Goal: Find specific page/section: Find specific page/section

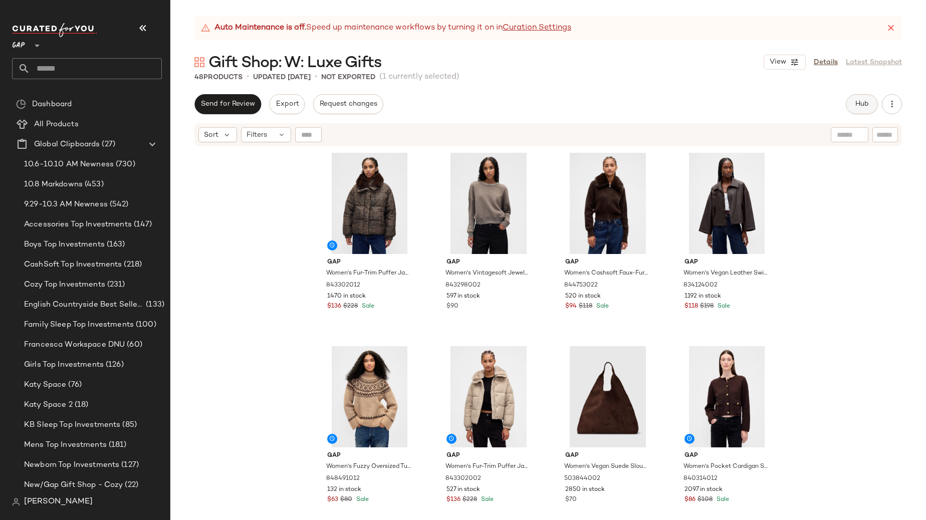
click at [862, 102] on span "Hub" at bounding box center [862, 104] width 14 height 8
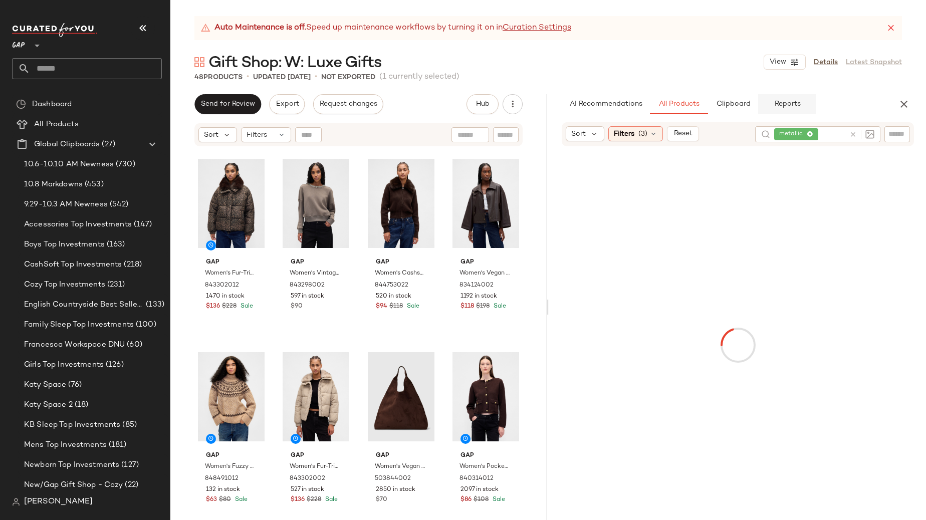
click at [785, 106] on span "Reports" at bounding box center [786, 104] width 27 height 8
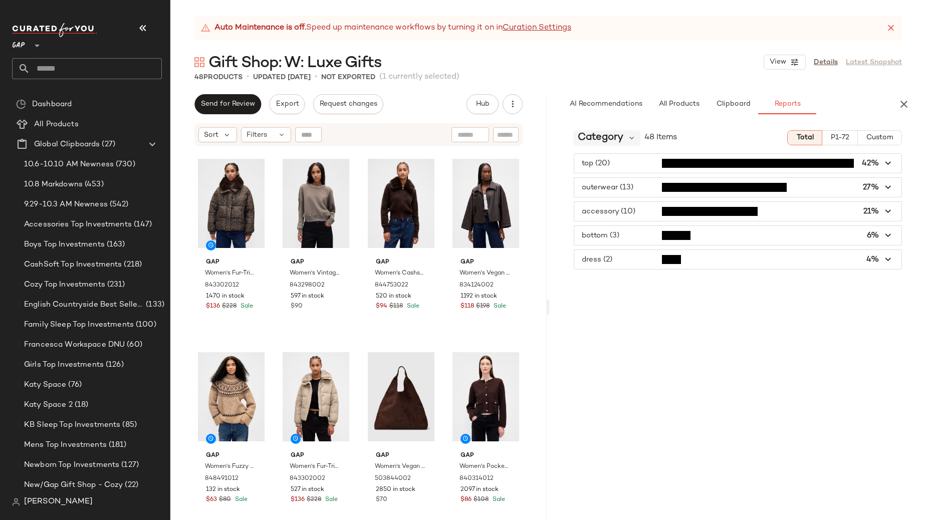
click at [618, 138] on span "Category" at bounding box center [601, 137] width 46 height 15
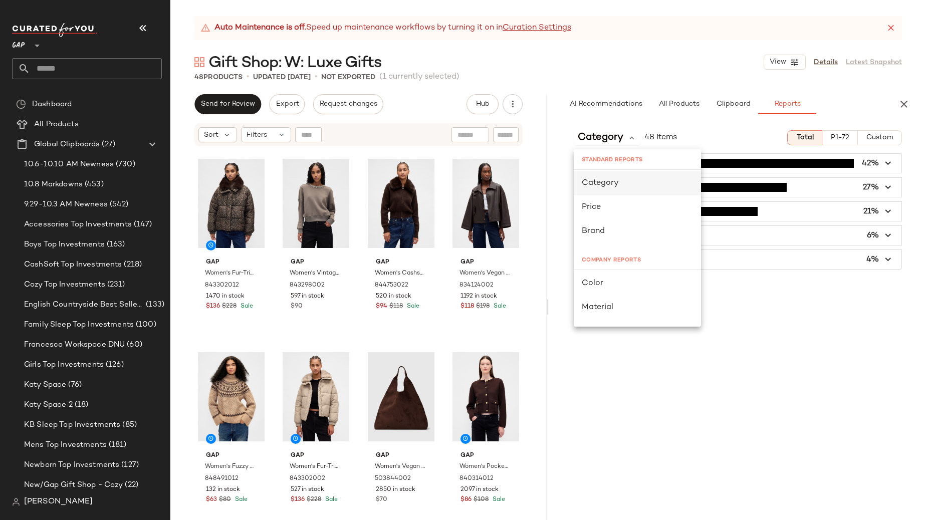
click at [608, 182] on span "Category" at bounding box center [600, 183] width 37 height 9
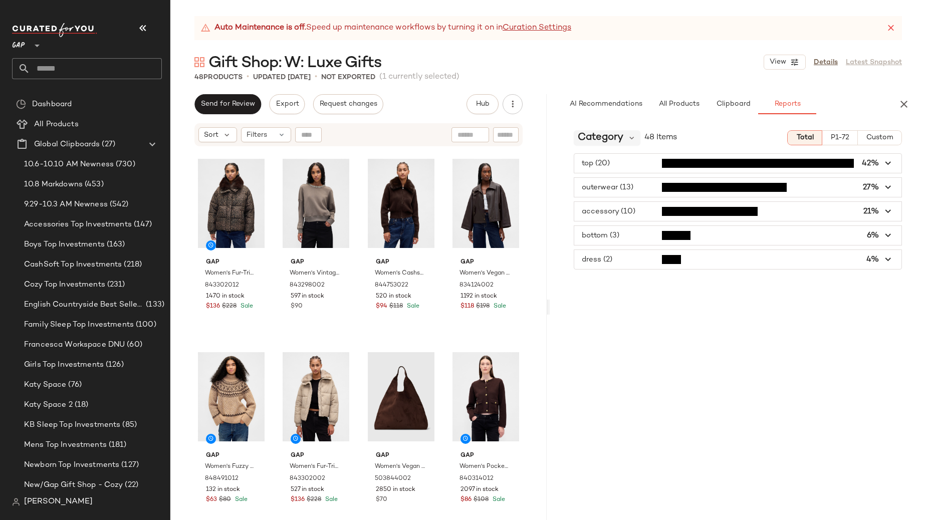
click at [625, 138] on div "Category" at bounding box center [607, 137] width 67 height 15
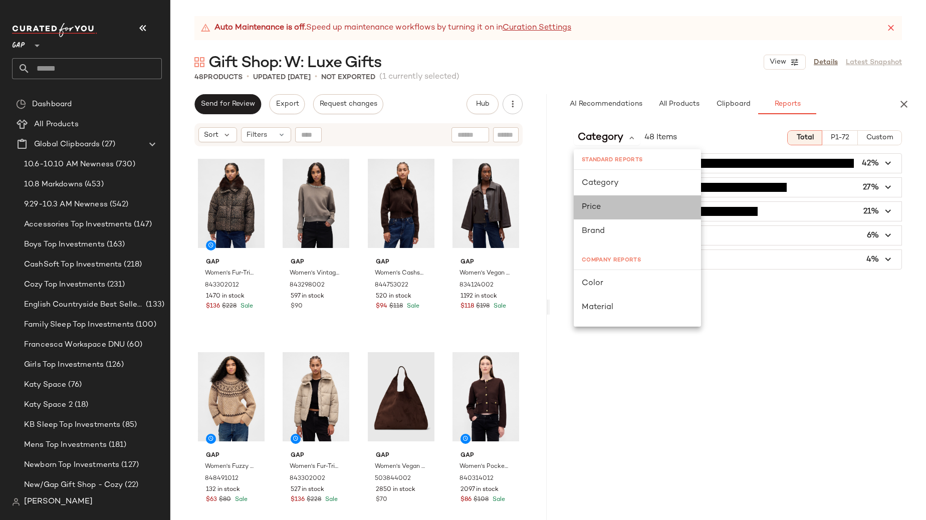
click at [616, 209] on div "Price" at bounding box center [637, 207] width 111 height 12
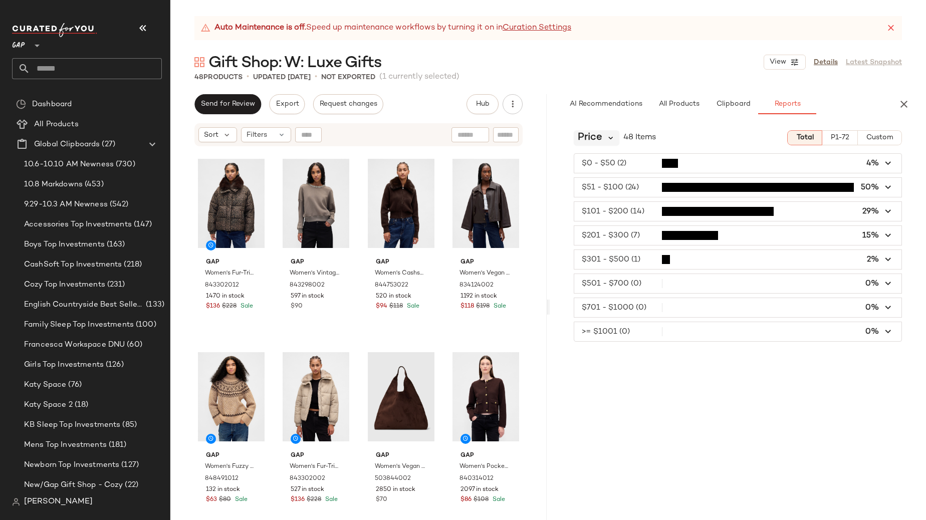
click at [611, 140] on icon at bounding box center [610, 137] width 9 height 9
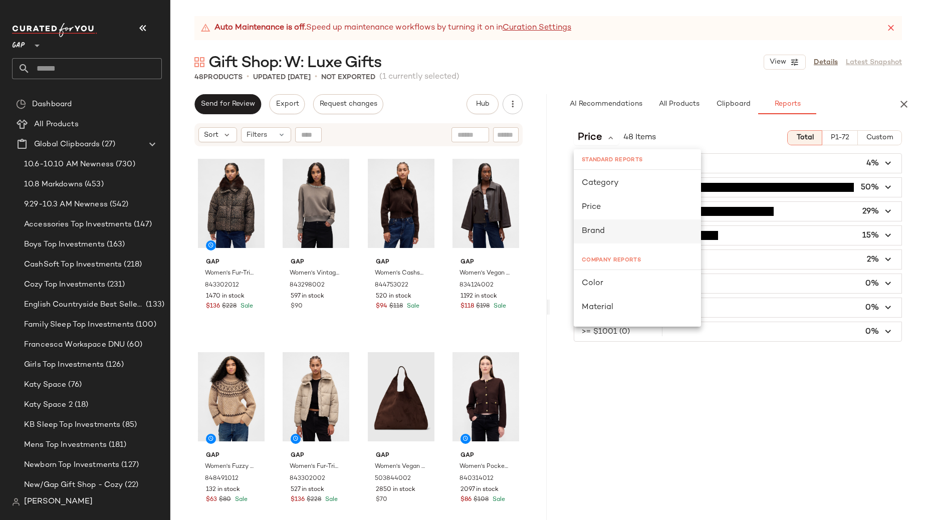
click at [600, 230] on span "Brand" at bounding box center [593, 231] width 23 height 9
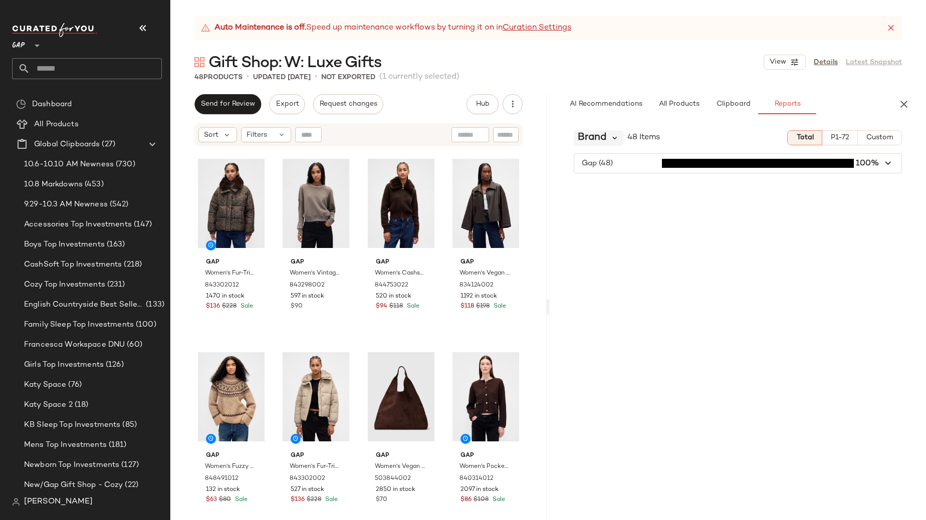
click at [610, 138] on icon at bounding box center [614, 137] width 9 height 9
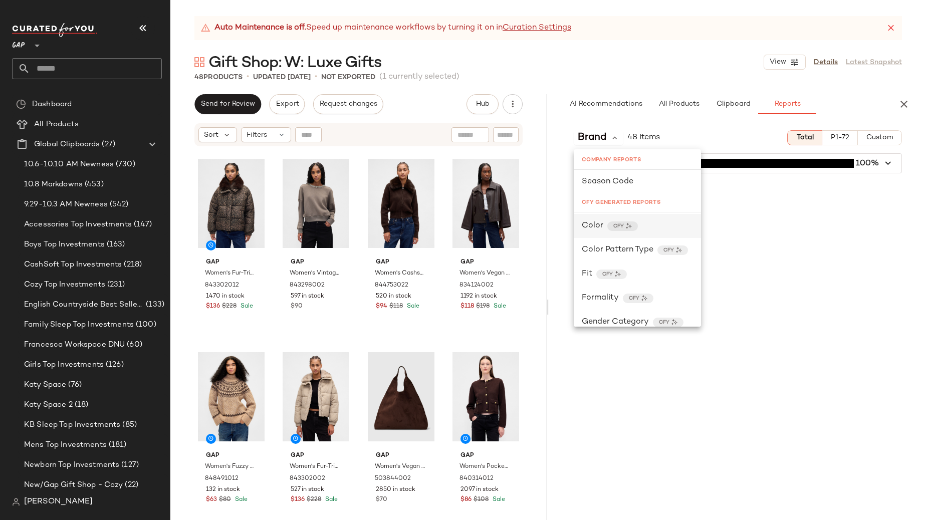
scroll to position [249, 0]
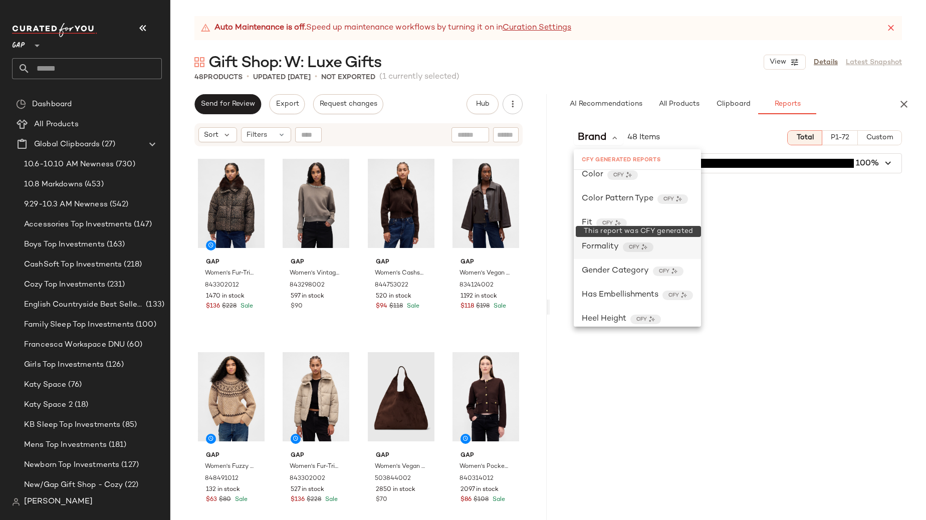
click at [648, 246] on div "CFY" at bounding box center [638, 247] width 31 height 10
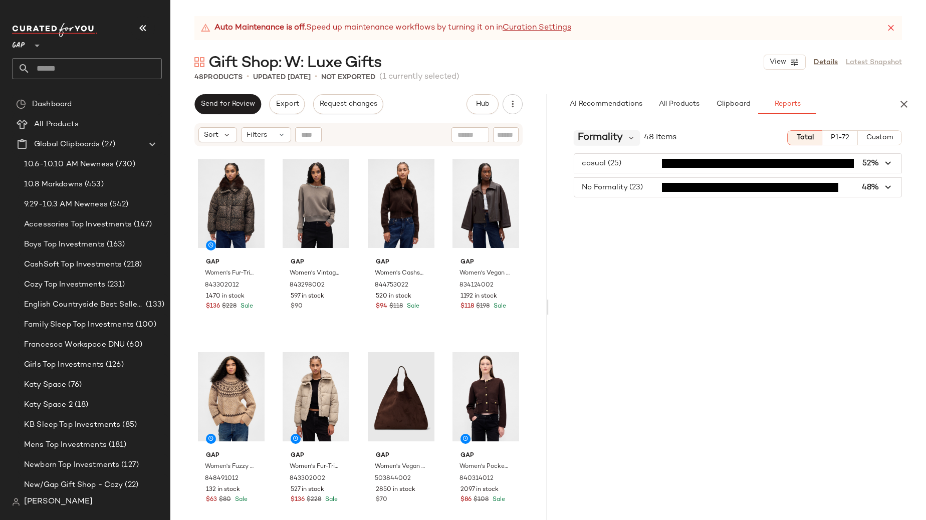
click at [626, 136] on div "Formality" at bounding box center [607, 137] width 66 height 15
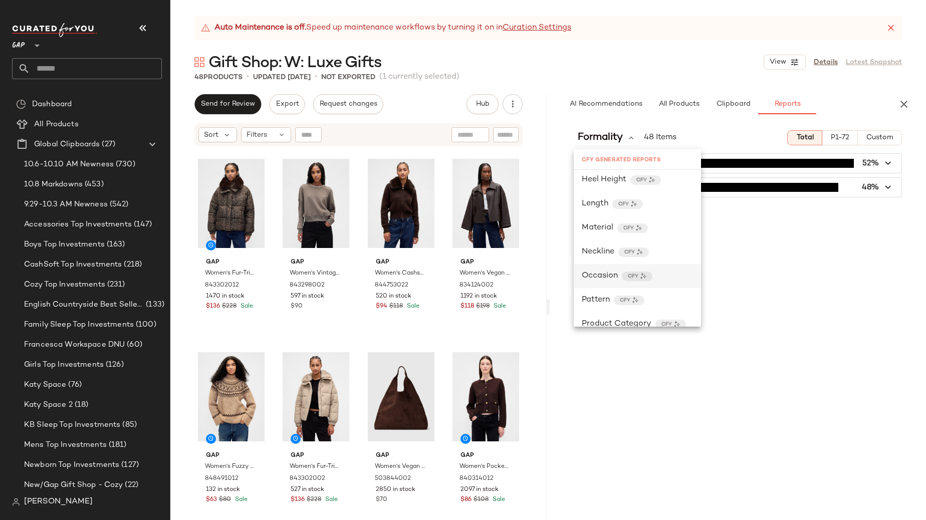
scroll to position [382, 0]
click at [612, 280] on span "Occasion" at bounding box center [600, 283] width 36 height 12
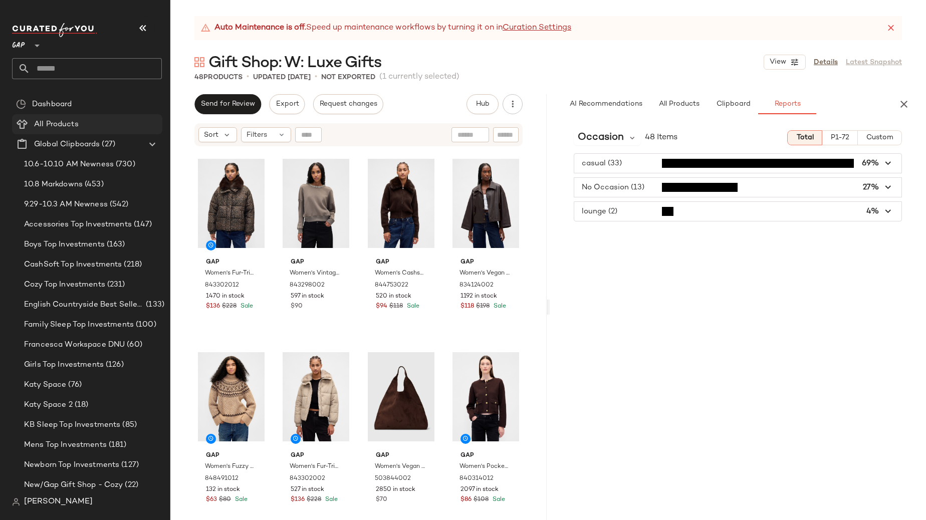
click at [54, 121] on span "All Products" at bounding box center [56, 125] width 45 height 12
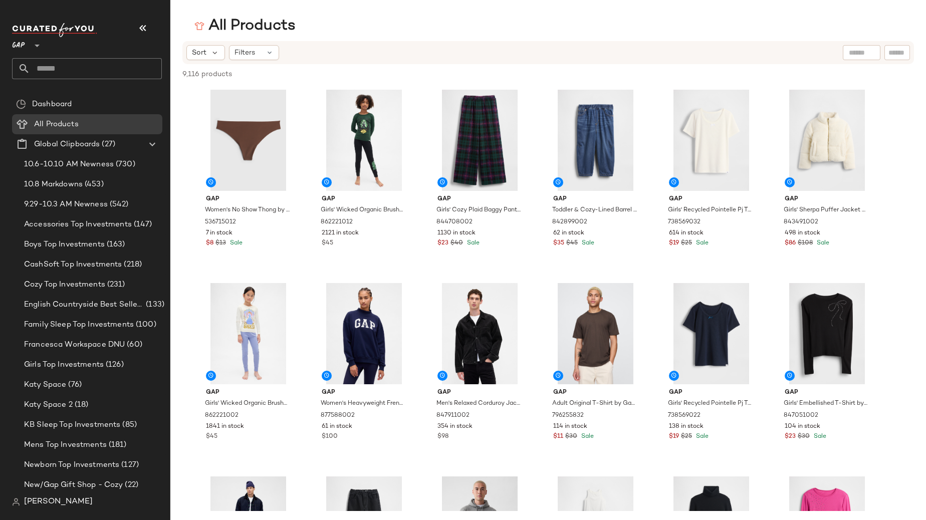
click at [29, 46] on div at bounding box center [36, 39] width 14 height 25
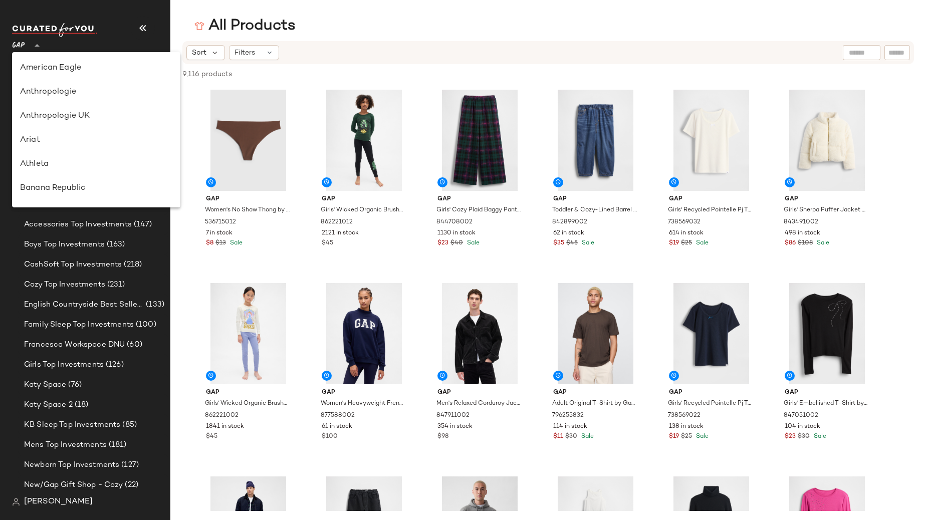
click at [66, 89] on div "Anthropologie" at bounding box center [96, 92] width 152 height 12
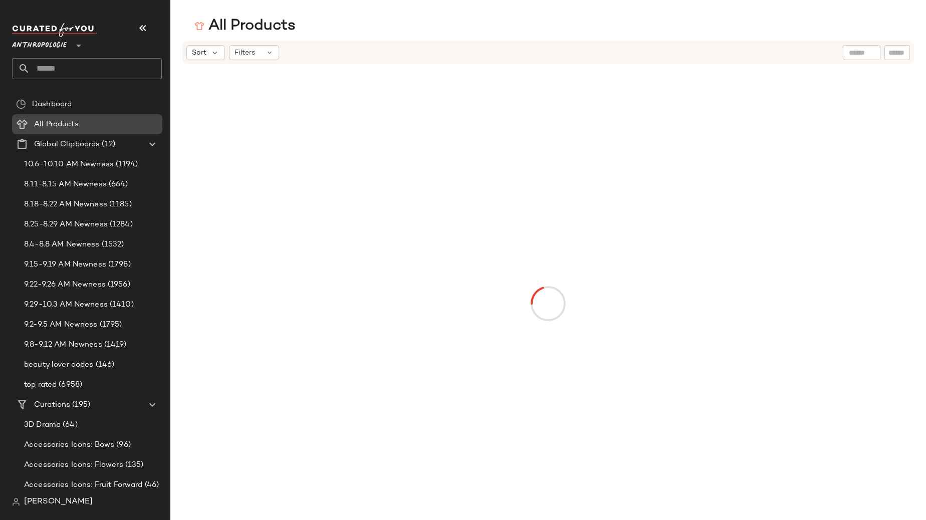
click at [66, 123] on span "All Products" at bounding box center [56, 125] width 45 height 12
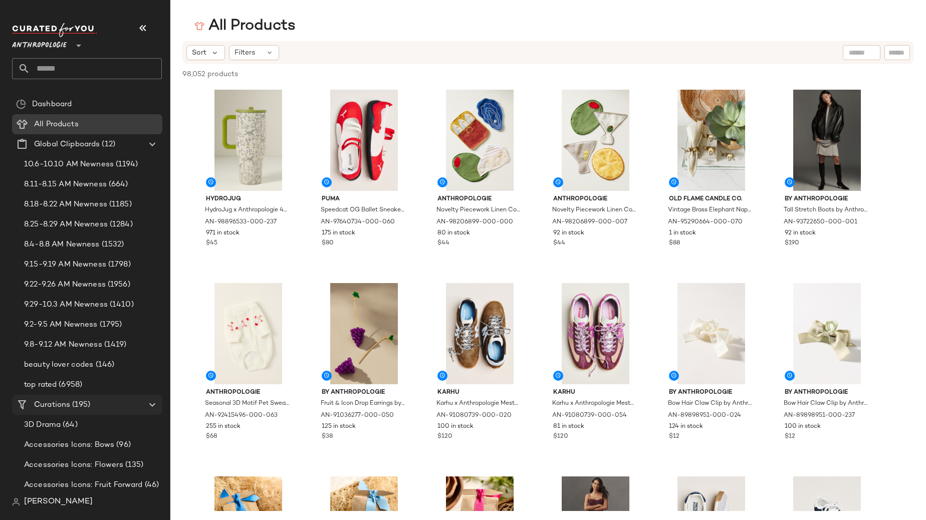
click at [48, 404] on span "Curations" at bounding box center [52, 405] width 36 height 12
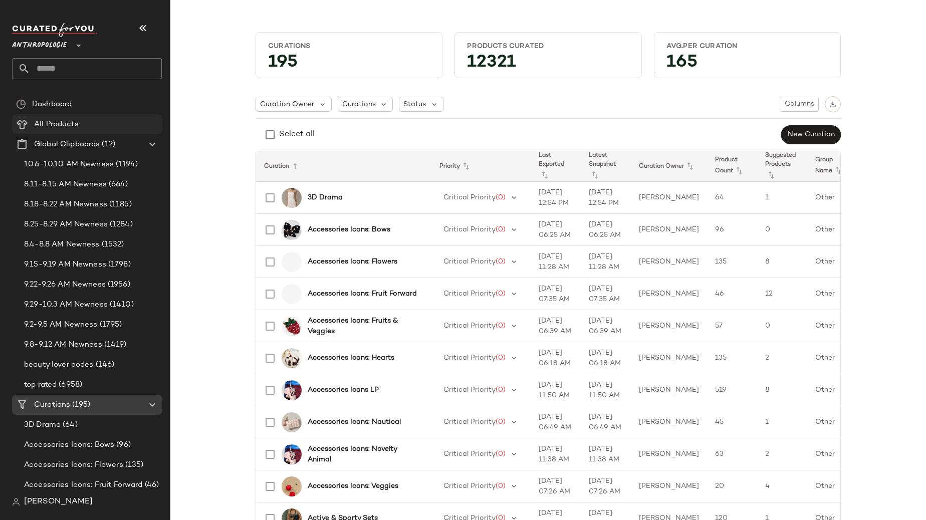
click at [49, 120] on span "All Products" at bounding box center [56, 125] width 45 height 12
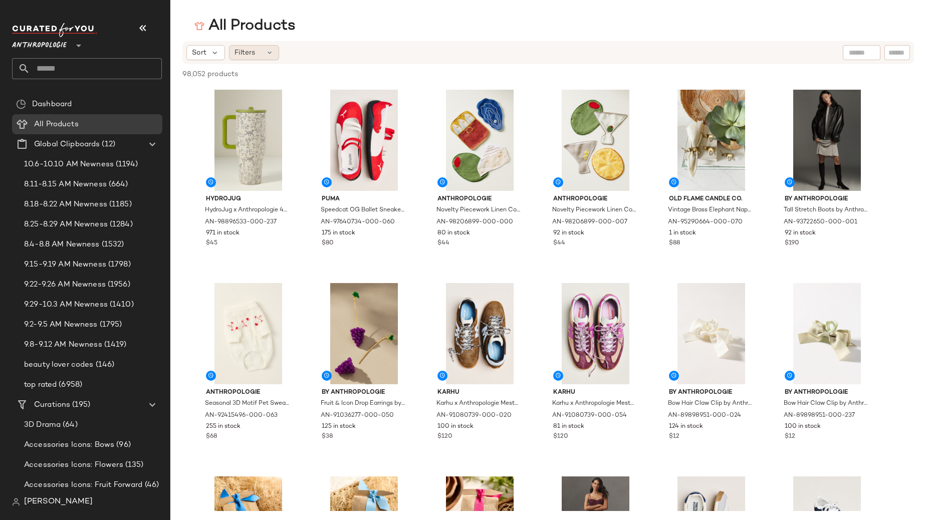
click at [248, 53] on span "Filters" at bounding box center [244, 53] width 21 height 11
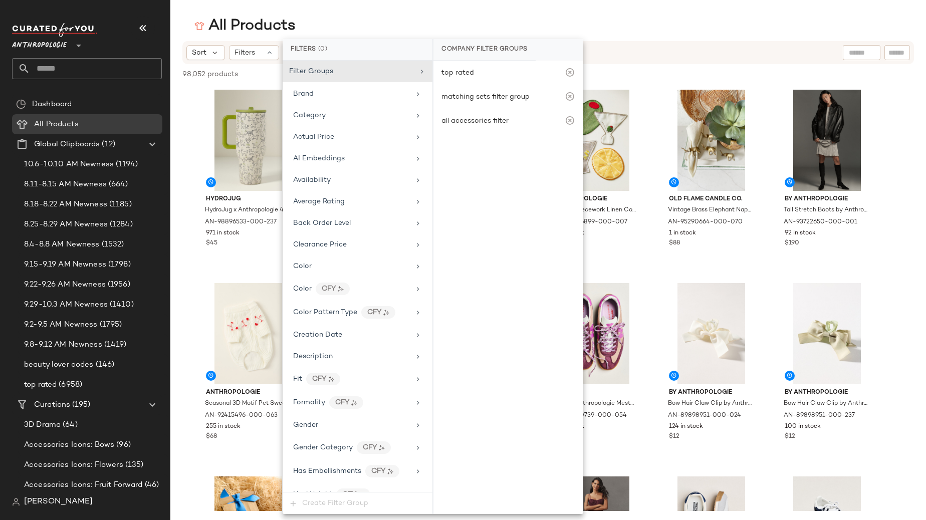
click at [146, 42] on div "Anthropologie **" at bounding box center [87, 39] width 150 height 25
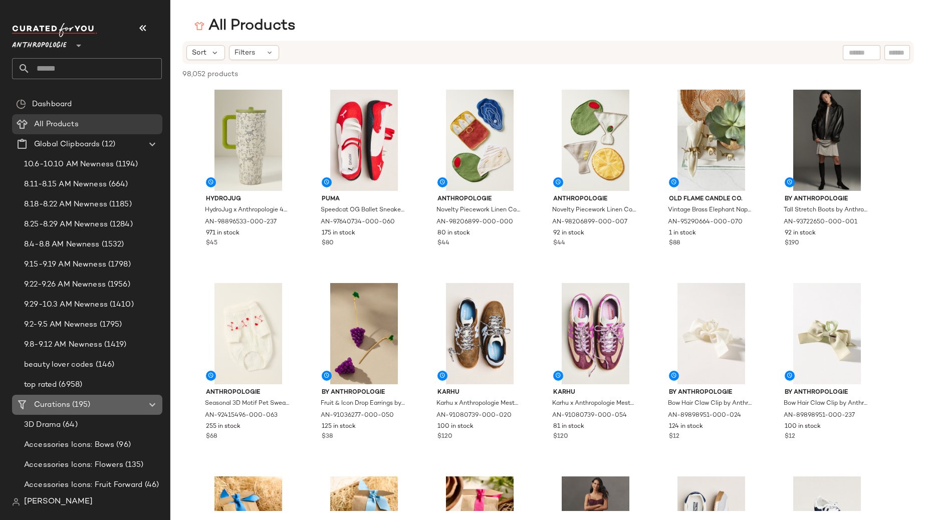
click at [59, 404] on span "Curations" at bounding box center [52, 405] width 36 height 12
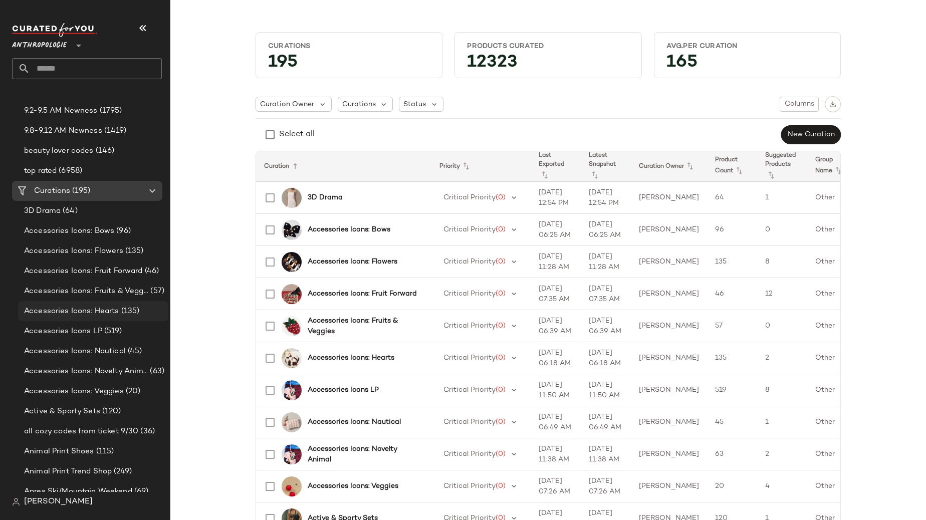
scroll to position [303, 0]
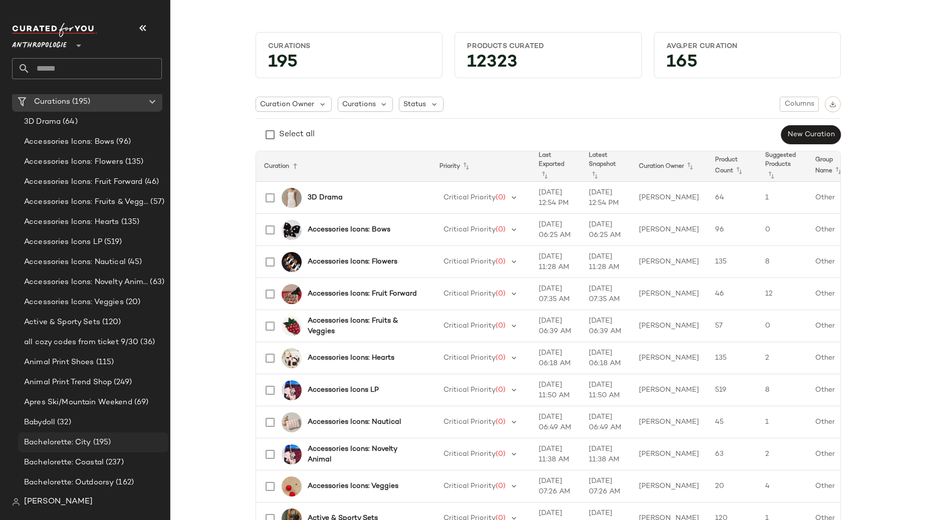
click at [56, 441] on span "Bachelorette: City" at bounding box center [57, 443] width 67 height 12
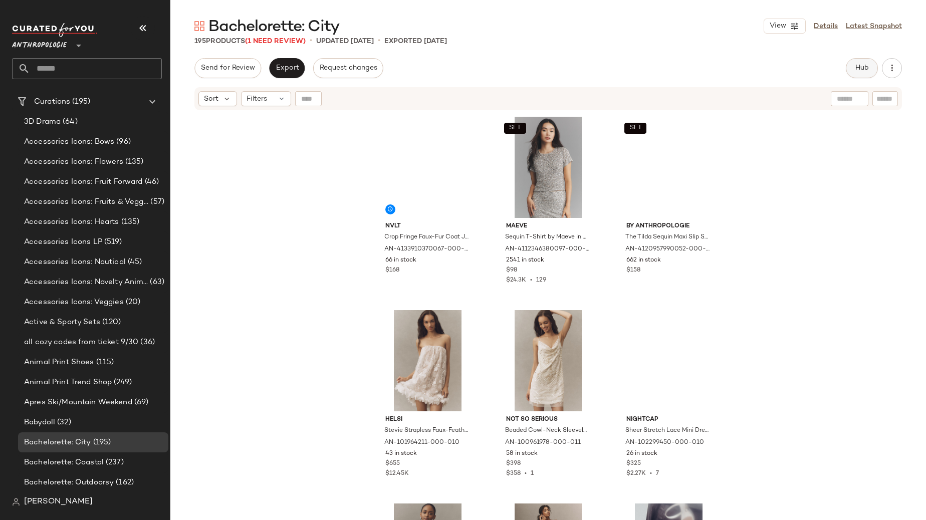
click at [864, 71] on span "Hub" at bounding box center [862, 68] width 14 height 8
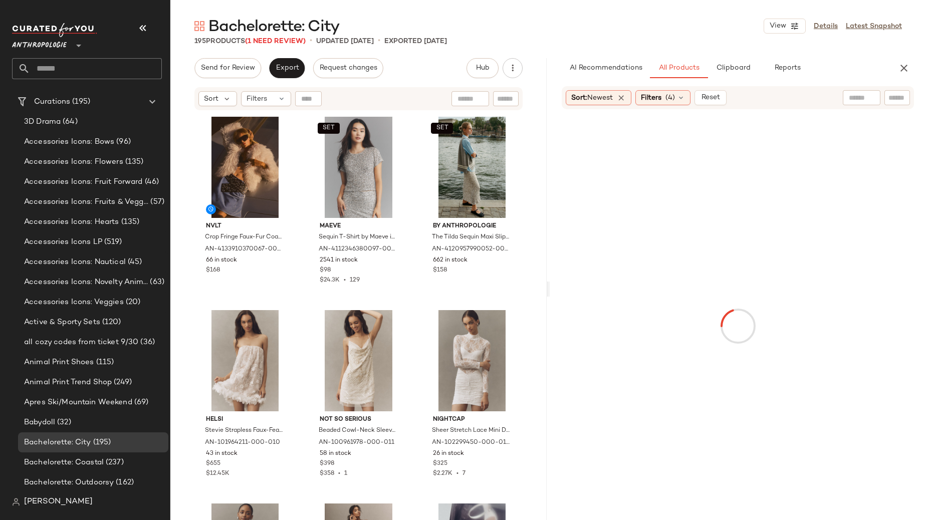
click at [789, 67] on span "Reports" at bounding box center [786, 68] width 27 height 8
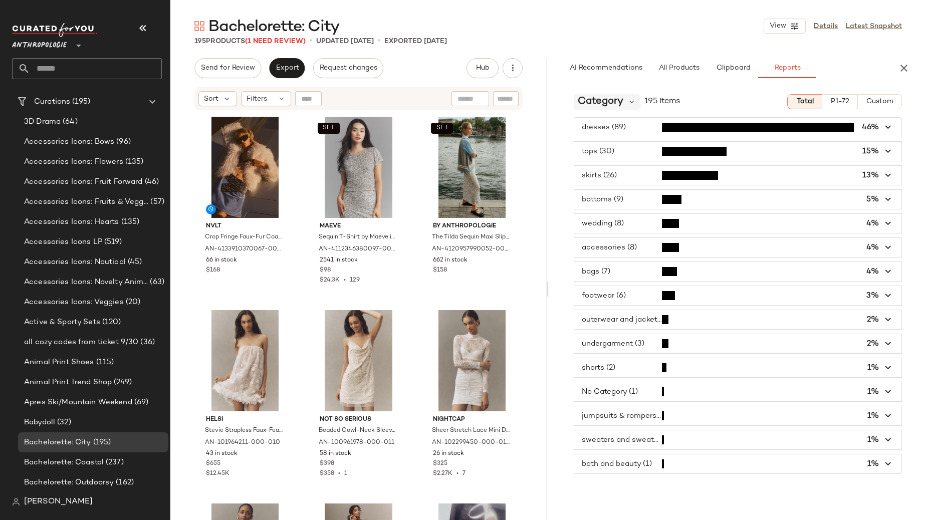
click at [617, 96] on span "Category" at bounding box center [601, 101] width 46 height 15
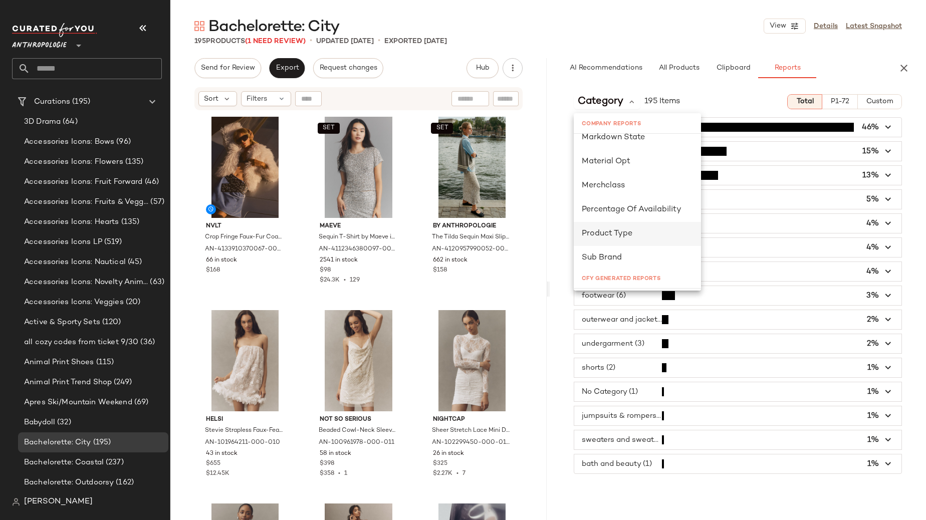
scroll to position [20, 0]
click at [66, 42] on span "Anthropologie" at bounding box center [39, 43] width 55 height 18
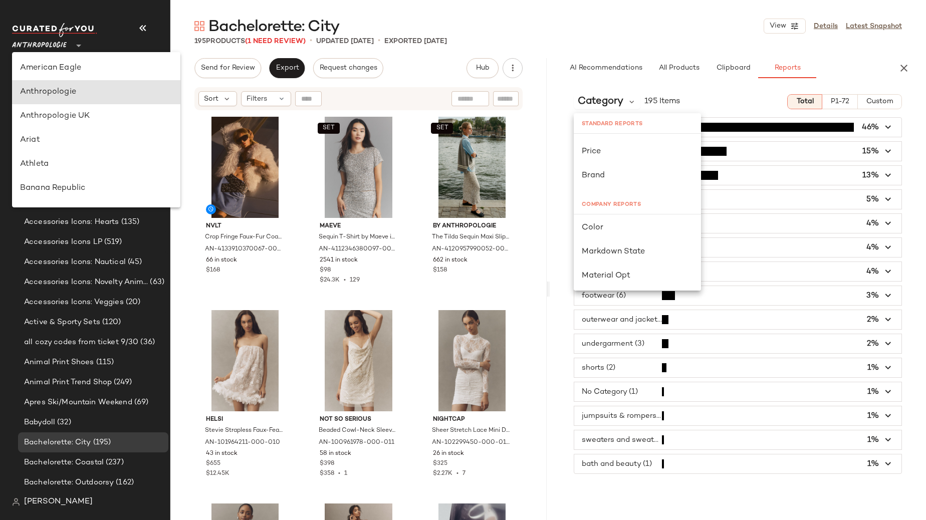
scroll to position [0, 0]
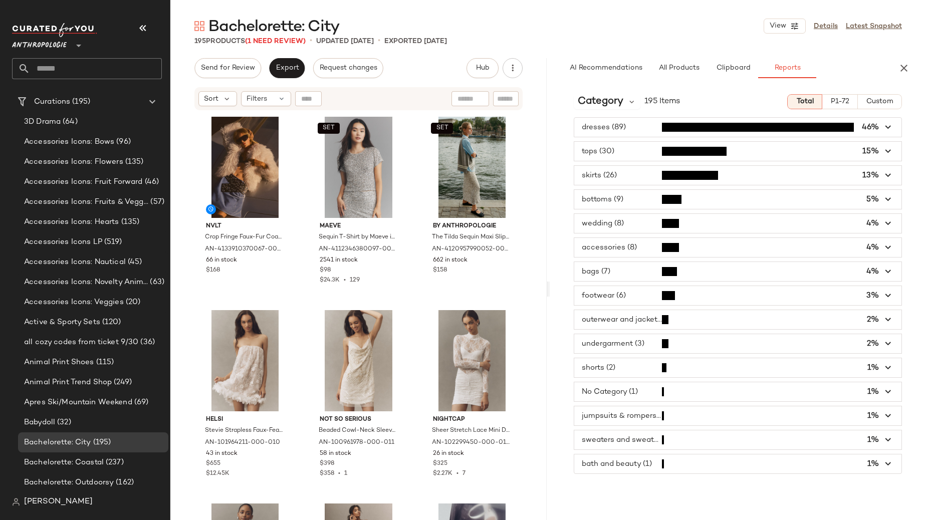
click at [63, 42] on span "Anthropologie" at bounding box center [39, 43] width 55 height 18
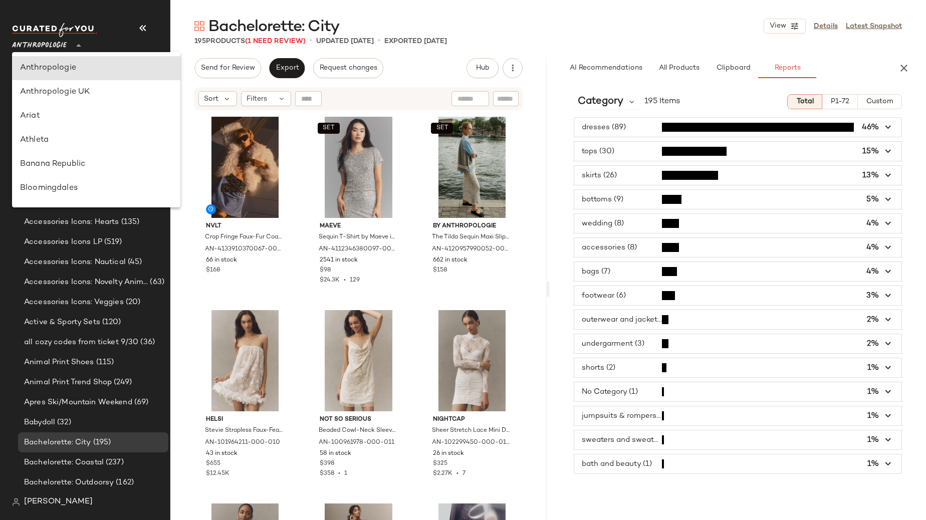
scroll to position [512, 0]
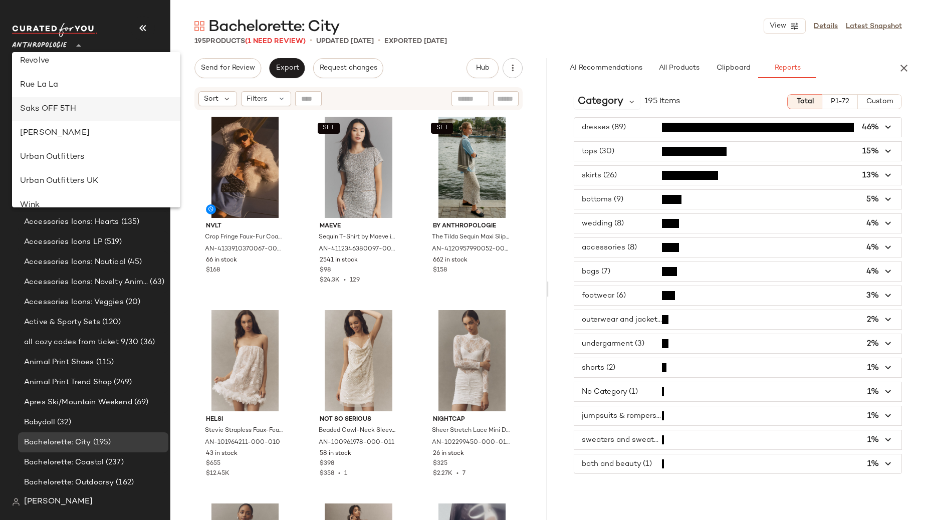
click at [42, 104] on div "Saks OFF 5TH" at bounding box center [96, 109] width 152 height 12
type input "**"
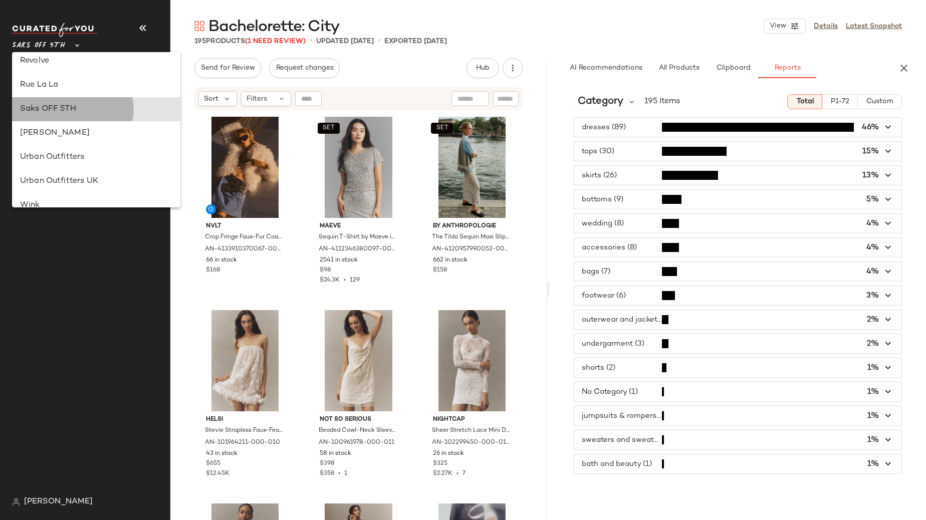
scroll to position [0, 0]
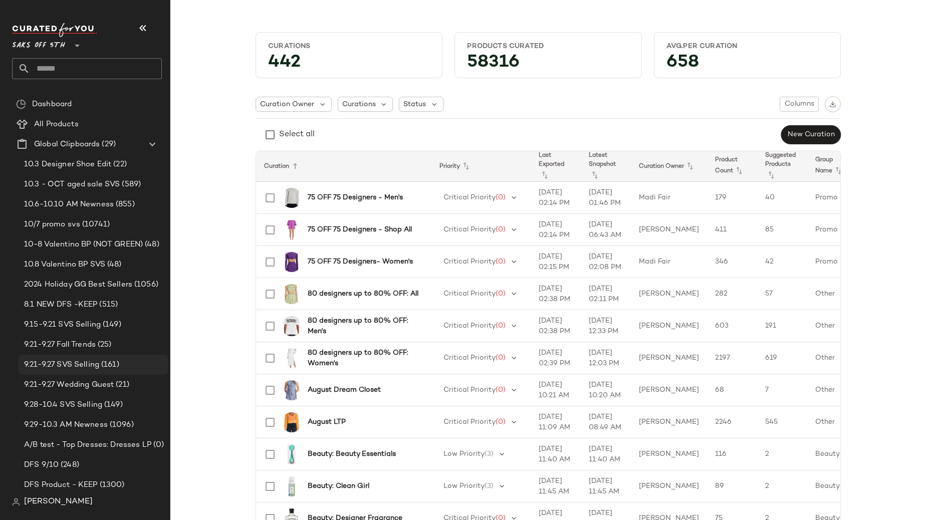
scroll to position [343, 0]
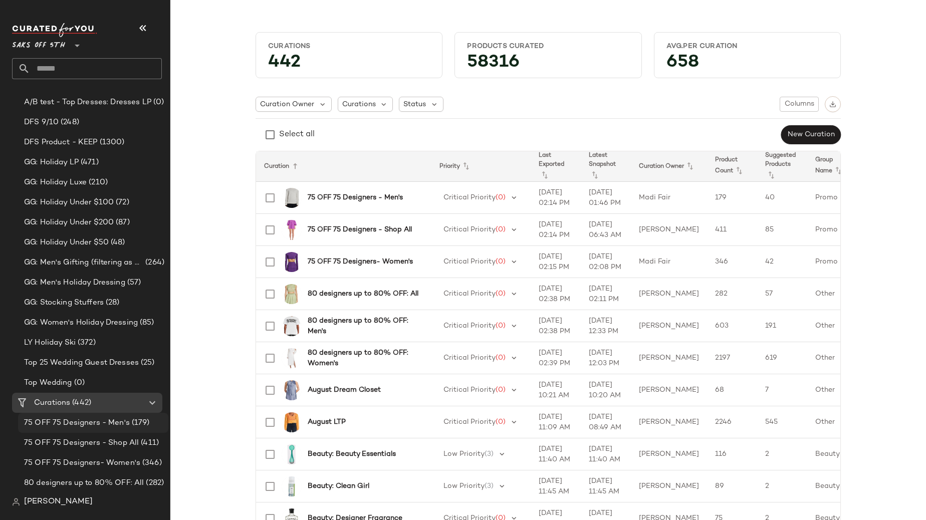
click at [79, 424] on span "75 OFF 75 Designers - Men's" at bounding box center [77, 423] width 106 height 12
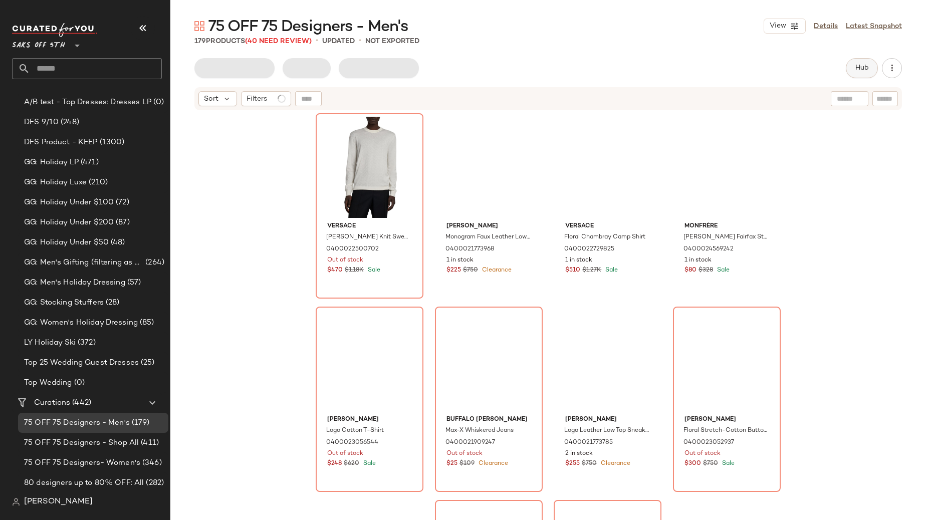
click at [858, 70] on span "Hub" at bounding box center [862, 68] width 14 height 8
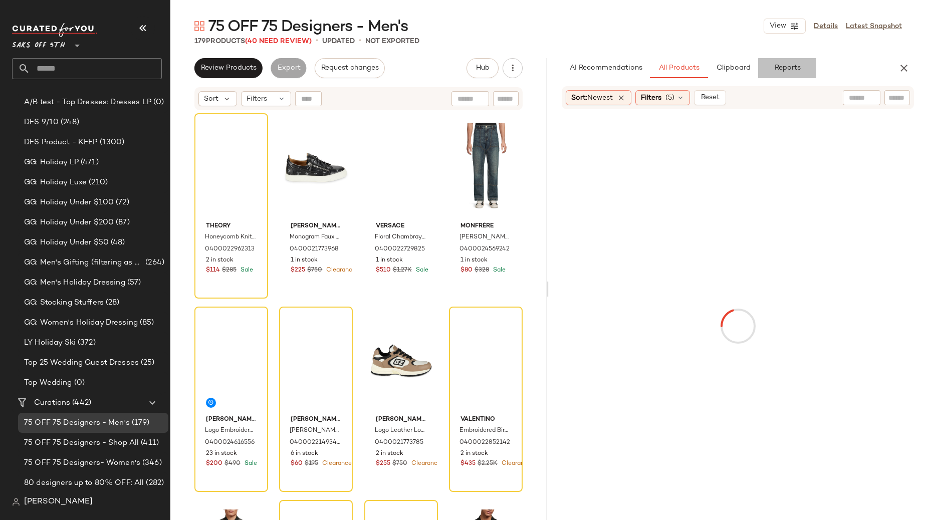
click at [793, 67] on span "Reports" at bounding box center [786, 68] width 27 height 8
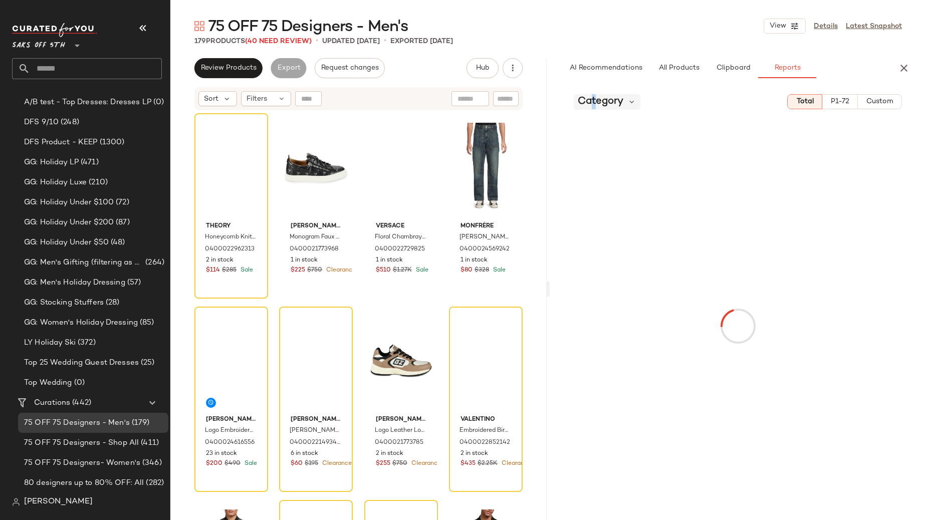
click at [594, 101] on span "Category" at bounding box center [601, 101] width 46 height 15
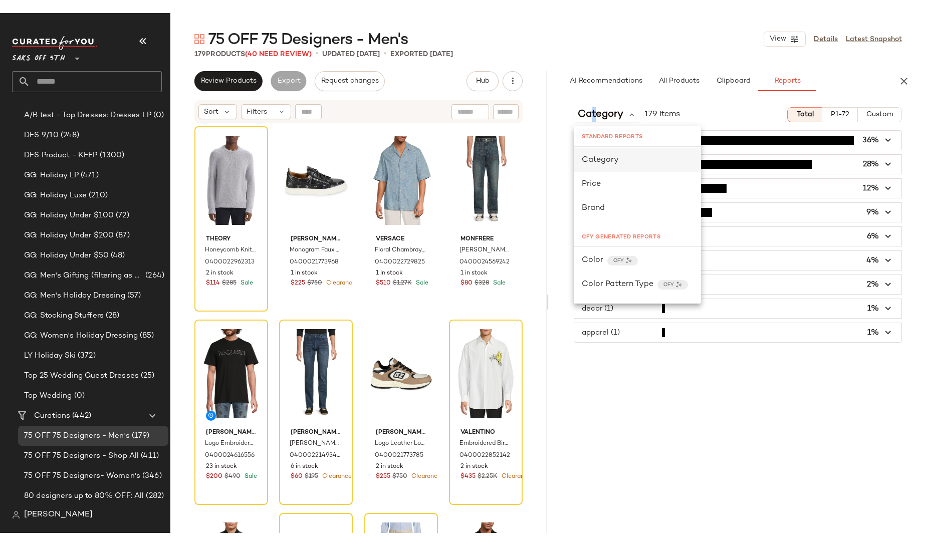
scroll to position [2, 0]
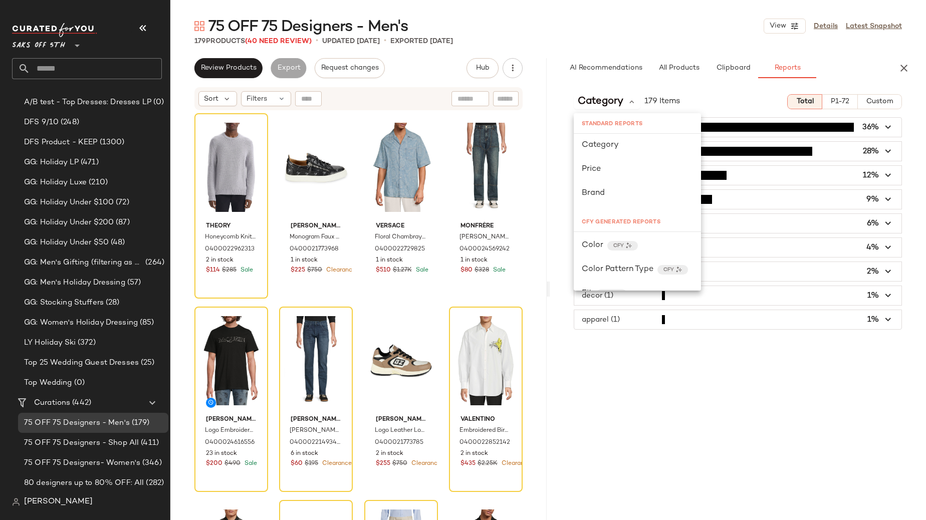
click at [629, 42] on div "179 Products (40 Need Review) • updated [DATE] • Exported [DATE]" at bounding box center [547, 41] width 755 height 10
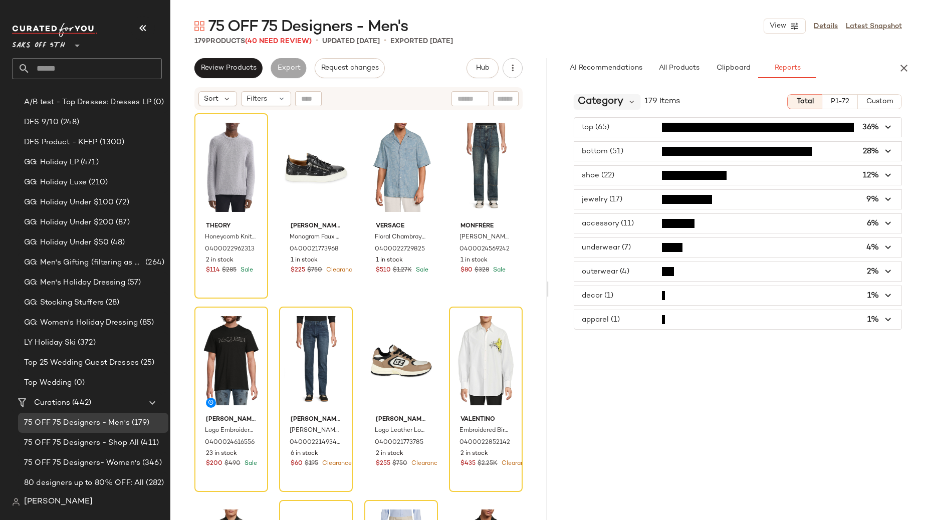
click at [617, 105] on span "Category" at bounding box center [601, 101] width 46 height 15
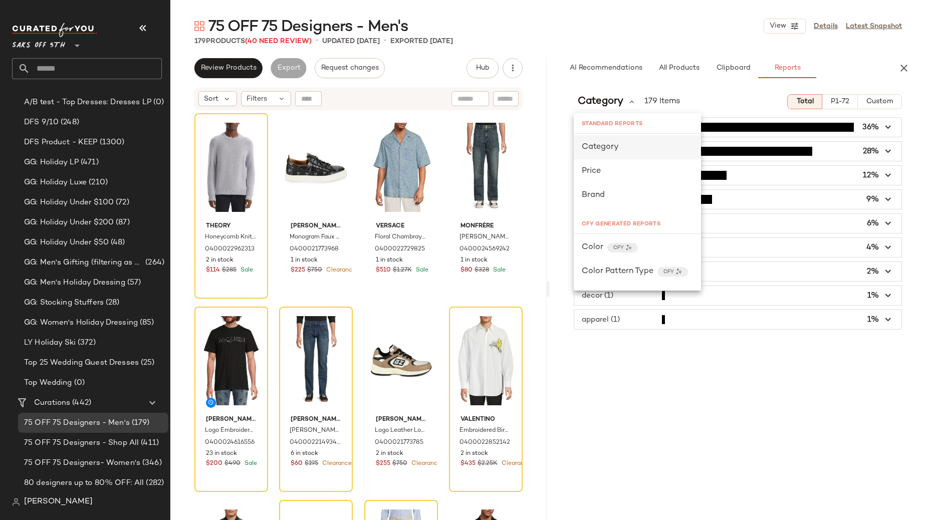
click at [622, 144] on div "Category" at bounding box center [637, 147] width 111 height 12
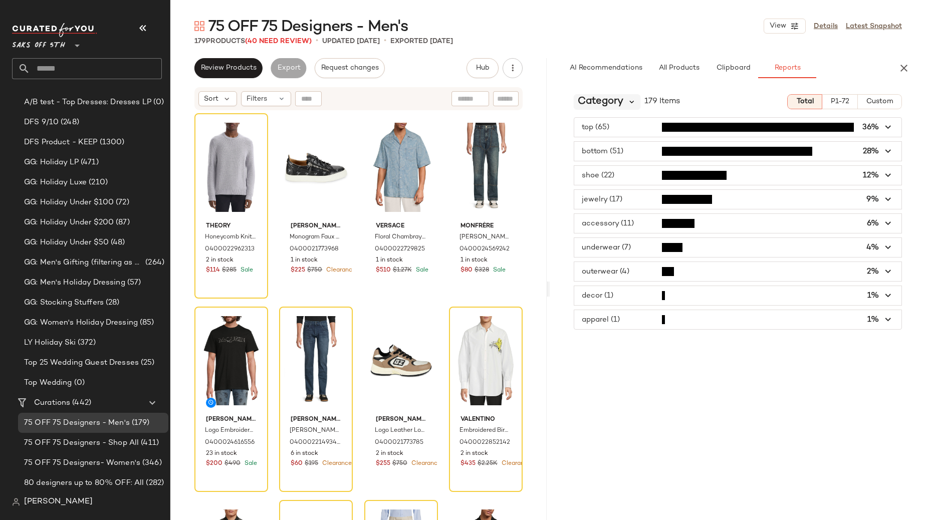
click at [634, 102] on icon at bounding box center [631, 101] width 9 height 9
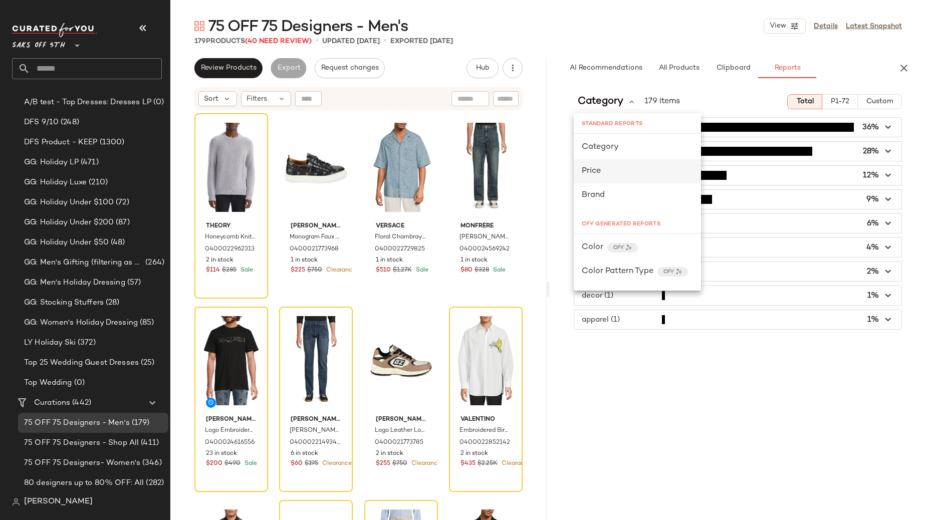
click at [624, 172] on div "Price" at bounding box center [637, 171] width 111 height 12
